Goal: Task Accomplishment & Management: Use online tool/utility

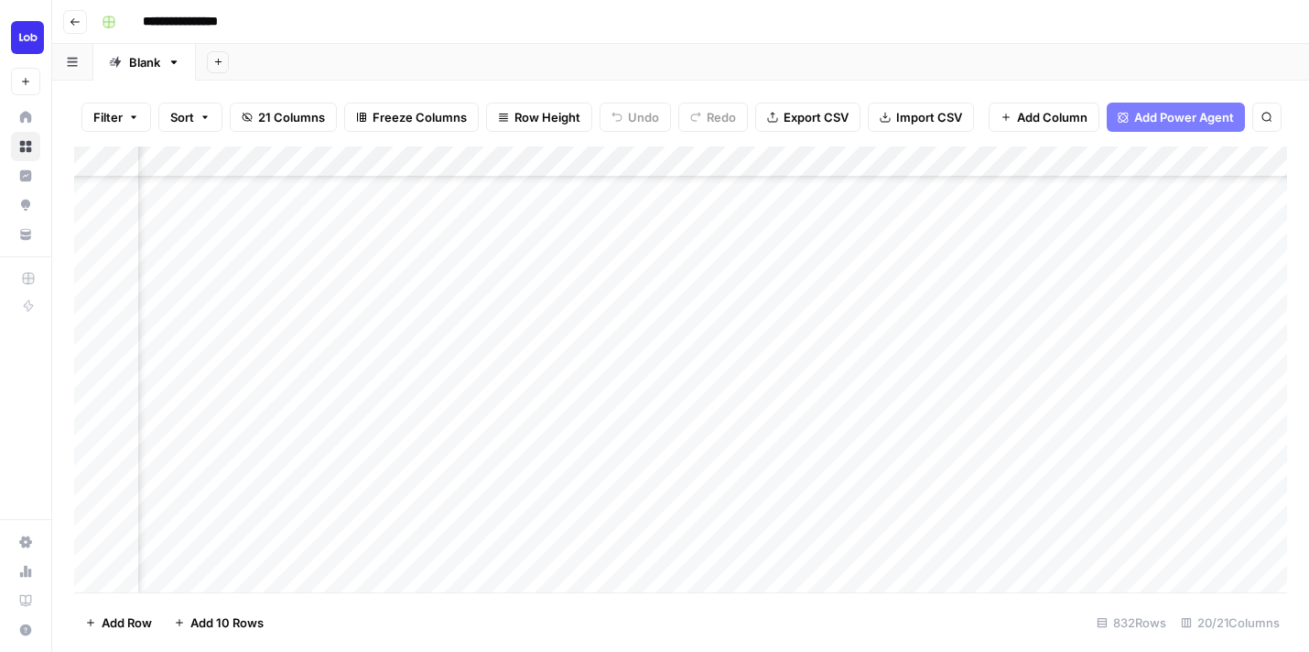
scroll to position [793, 2476]
click at [879, 340] on div "Add Column" at bounding box center [680, 369] width 1213 height 446
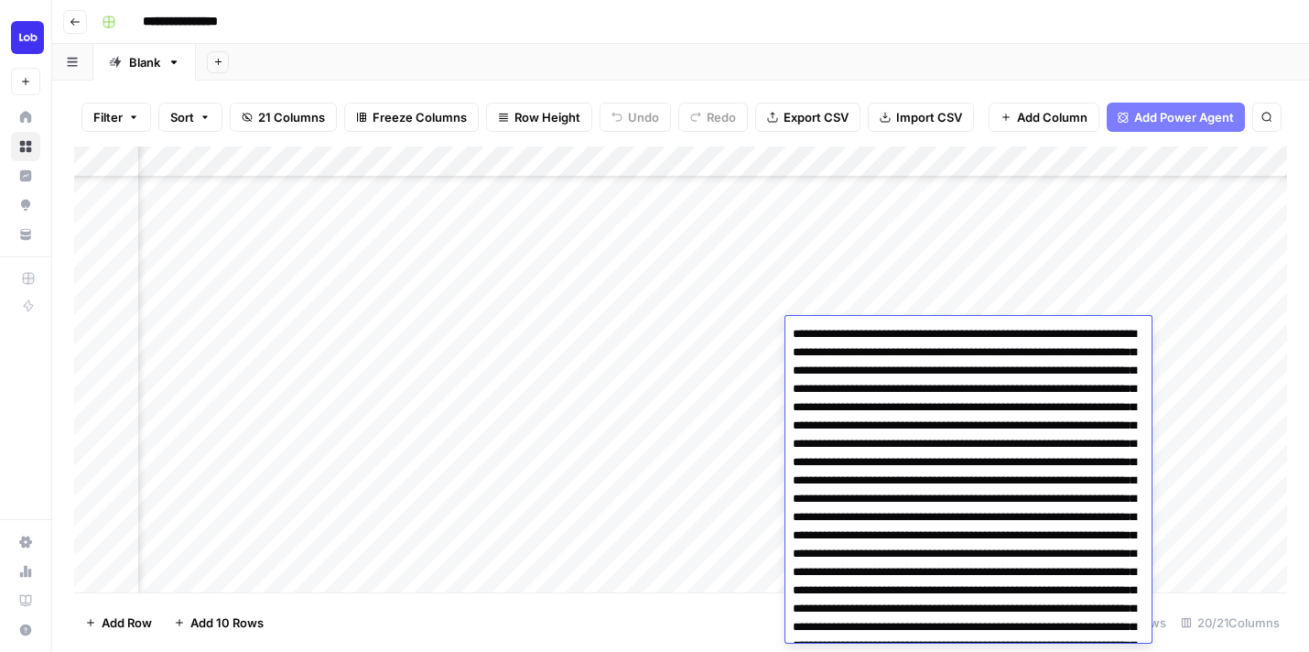
scroll to position [142655, 0]
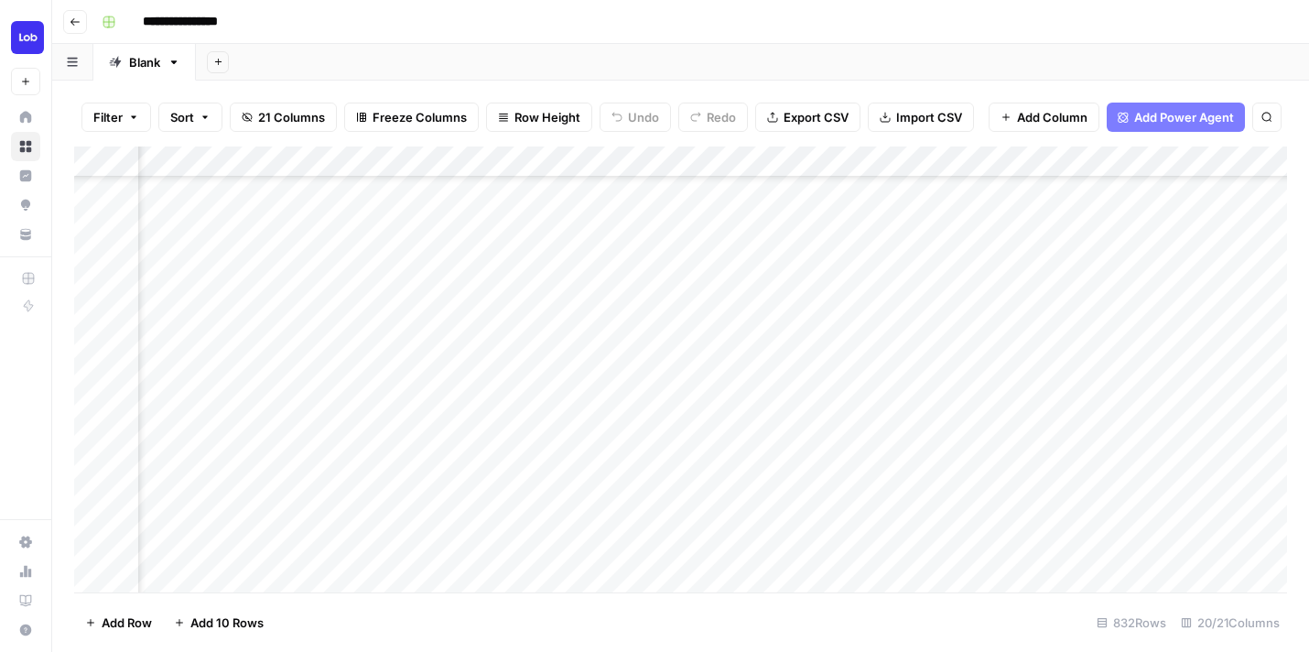
click at [804, 9] on div "**********" at bounding box center [692, 21] width 1196 height 29
click at [848, 329] on div "Add Column" at bounding box center [680, 369] width 1213 height 446
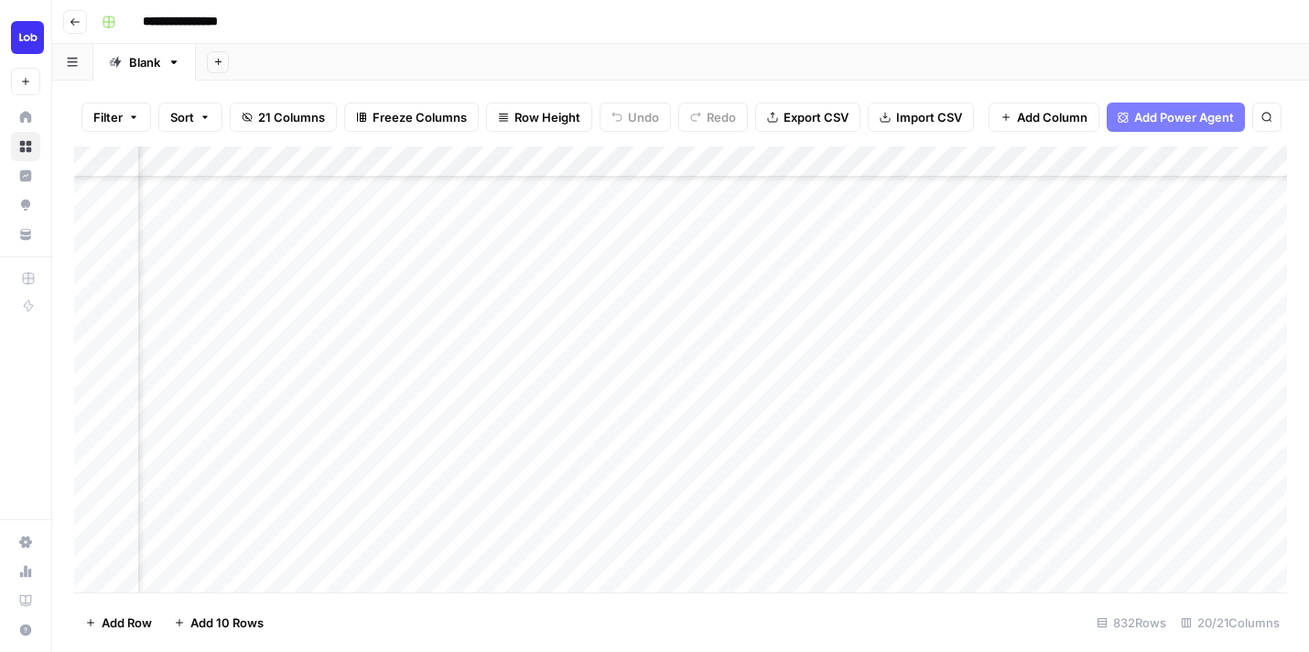
click at [884, 289] on div "Add Column" at bounding box center [680, 369] width 1213 height 446
click at [878, 329] on div "Add Column" at bounding box center [680, 369] width 1213 height 446
click at [878, 357] on div "Add Column" at bounding box center [680, 369] width 1213 height 446
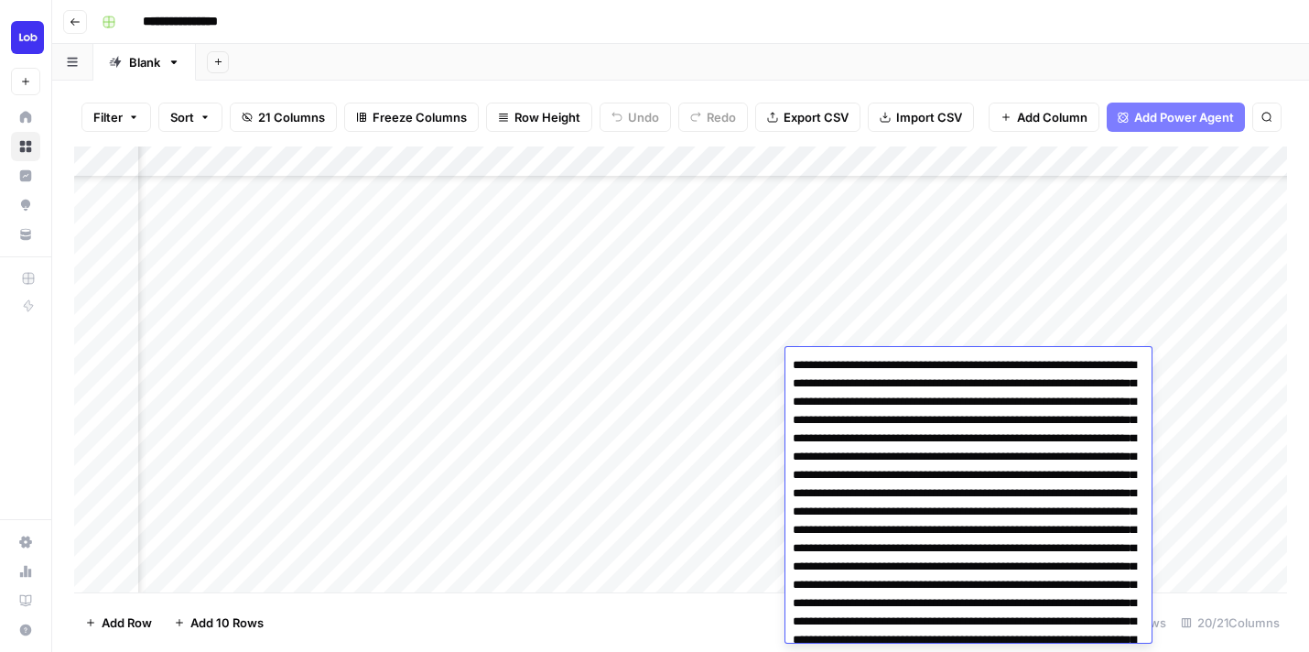
click at [711, 398] on div "Add Column" at bounding box center [680, 369] width 1213 height 446
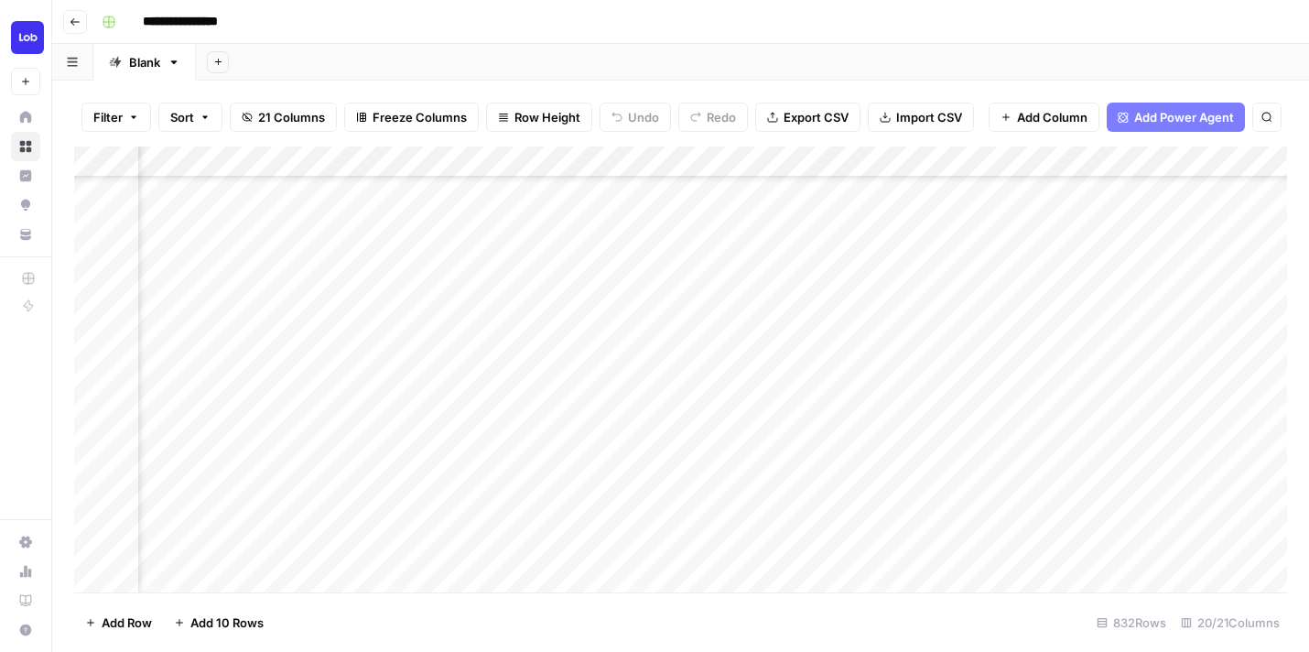
click at [818, 354] on div "Add Column" at bounding box center [680, 369] width 1213 height 446
click at [890, 386] on div "Add Column" at bounding box center [680, 369] width 1213 height 446
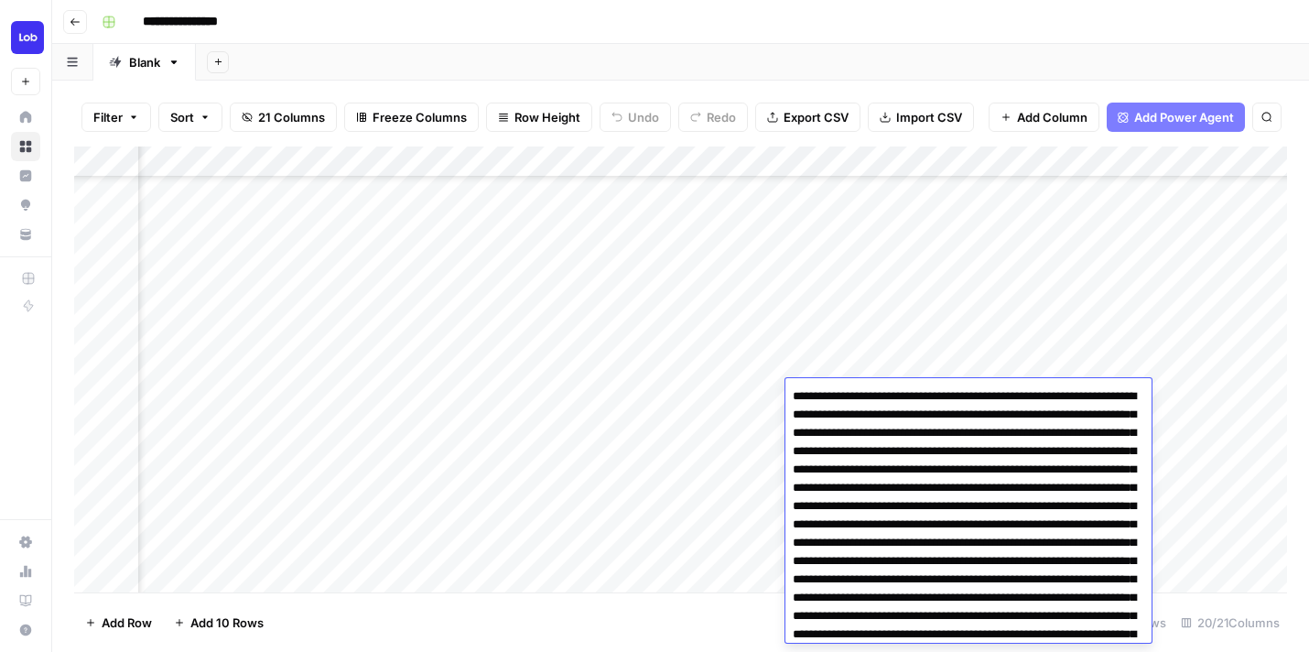
click at [875, 349] on div "Add Column" at bounding box center [680, 369] width 1213 height 446
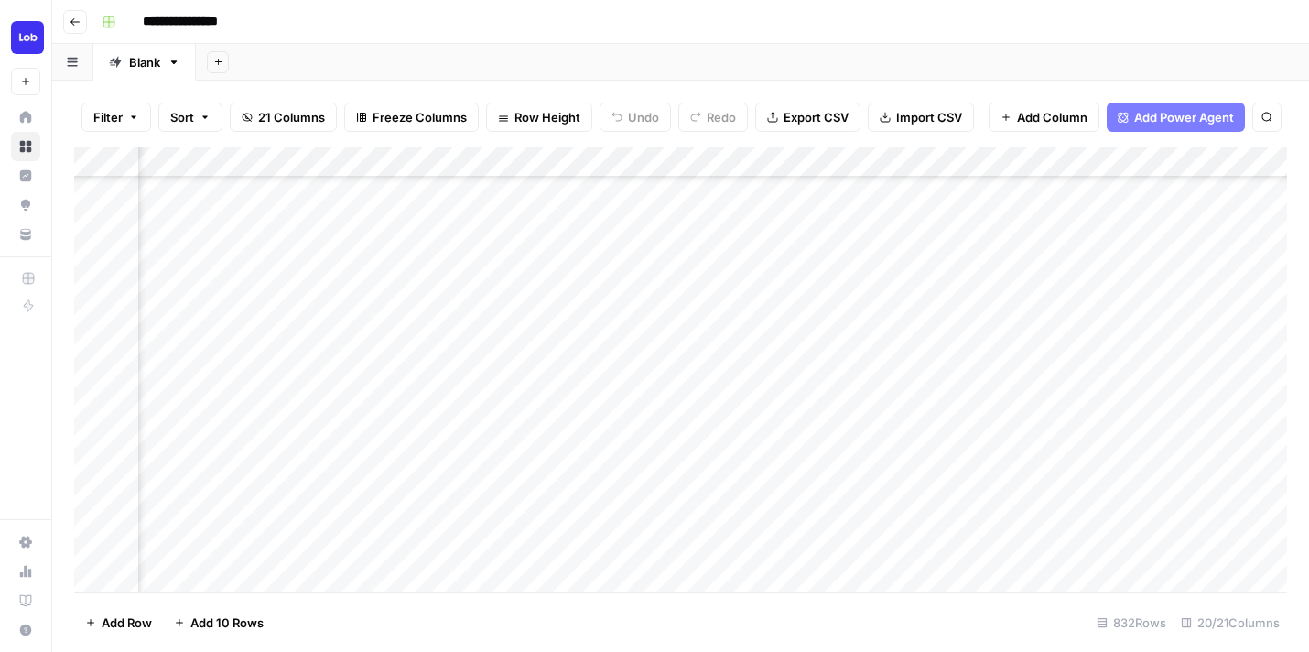
click at [886, 398] on div "Add Column" at bounding box center [680, 369] width 1213 height 446
click at [887, 387] on div "Add Column" at bounding box center [680, 369] width 1213 height 446
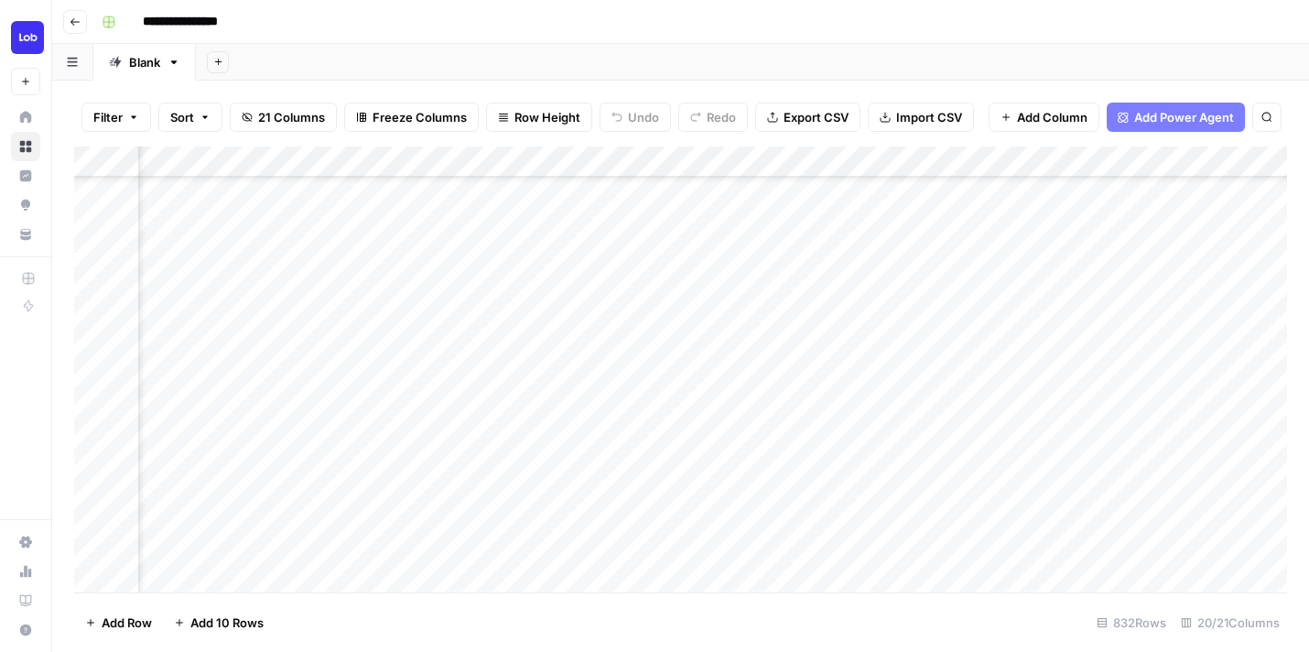
click at [891, 359] on div "Add Column" at bounding box center [680, 369] width 1213 height 446
click at [883, 397] on div "Add Column" at bounding box center [680, 369] width 1213 height 446
click at [879, 429] on div "Add Column" at bounding box center [680, 369] width 1213 height 446
click at [879, 430] on div "Add Column" at bounding box center [680, 369] width 1213 height 446
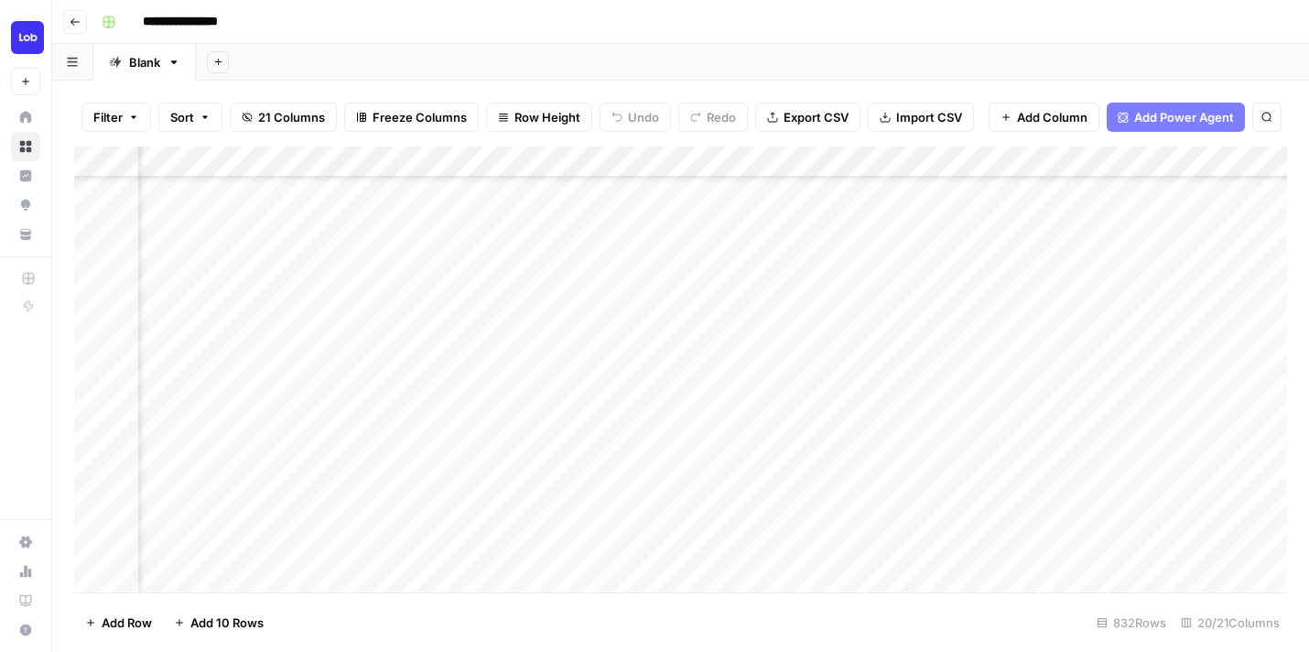
click at [730, 500] on div "Add Column" at bounding box center [680, 369] width 1213 height 446
click at [882, 421] on div "Add Column" at bounding box center [680, 369] width 1213 height 446
